Goal: Information Seeking & Learning: Learn about a topic

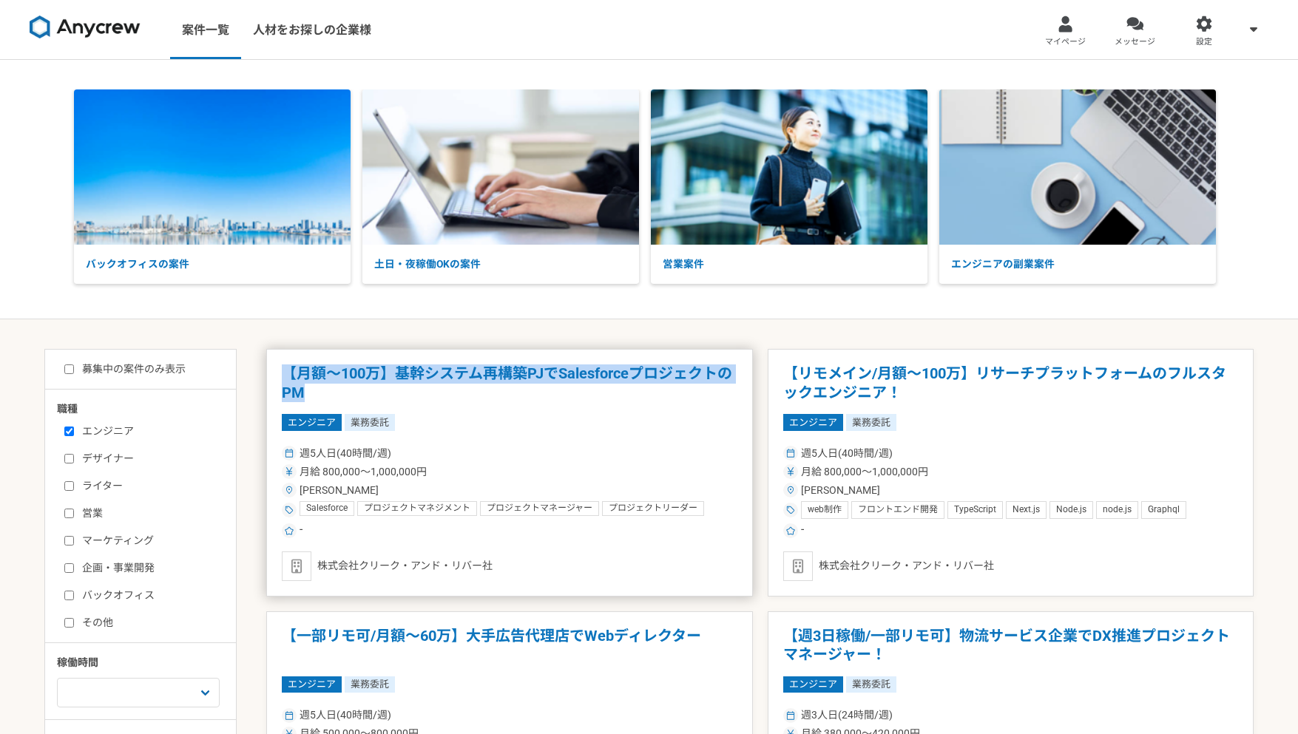
drag, startPoint x: 262, startPoint y: 371, endPoint x: 361, endPoint y: 384, distance: 100.0
copy h1 "【月額～100万】基幹システム再構築PJでSalesforceプロジェクトのPM"
